Goal: Find specific page/section: Find specific page/section

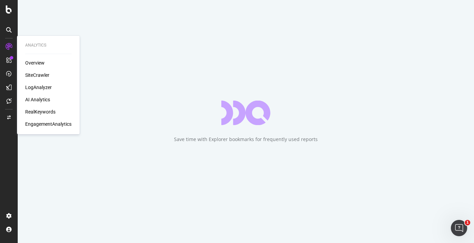
click at [34, 77] on div "SiteCrawler" at bounding box center [37, 75] width 24 height 7
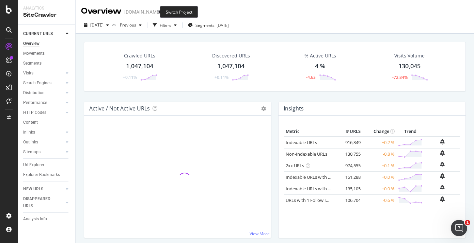
click at [163, 11] on icon "arrow-right-arrow-left" at bounding box center [165, 12] width 4 height 5
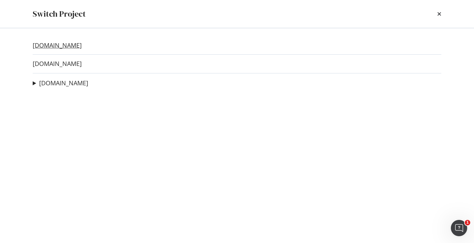
click at [64, 48] on link "[DOMAIN_NAME]" at bounding box center [57, 45] width 49 height 7
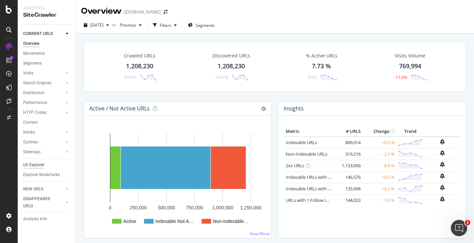
click at [43, 165] on div "Url Explorer" at bounding box center [33, 165] width 21 height 7
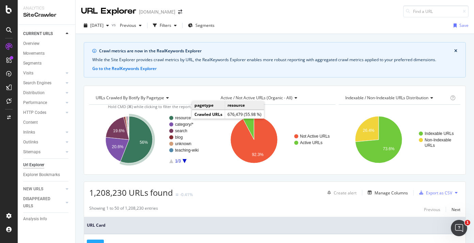
click at [183, 118] on text "resource" at bounding box center [183, 118] width 16 height 5
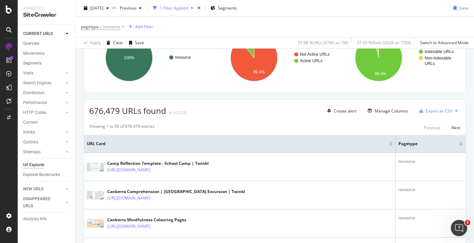
scroll to position [115, 0]
